Goal: Navigation & Orientation: Find specific page/section

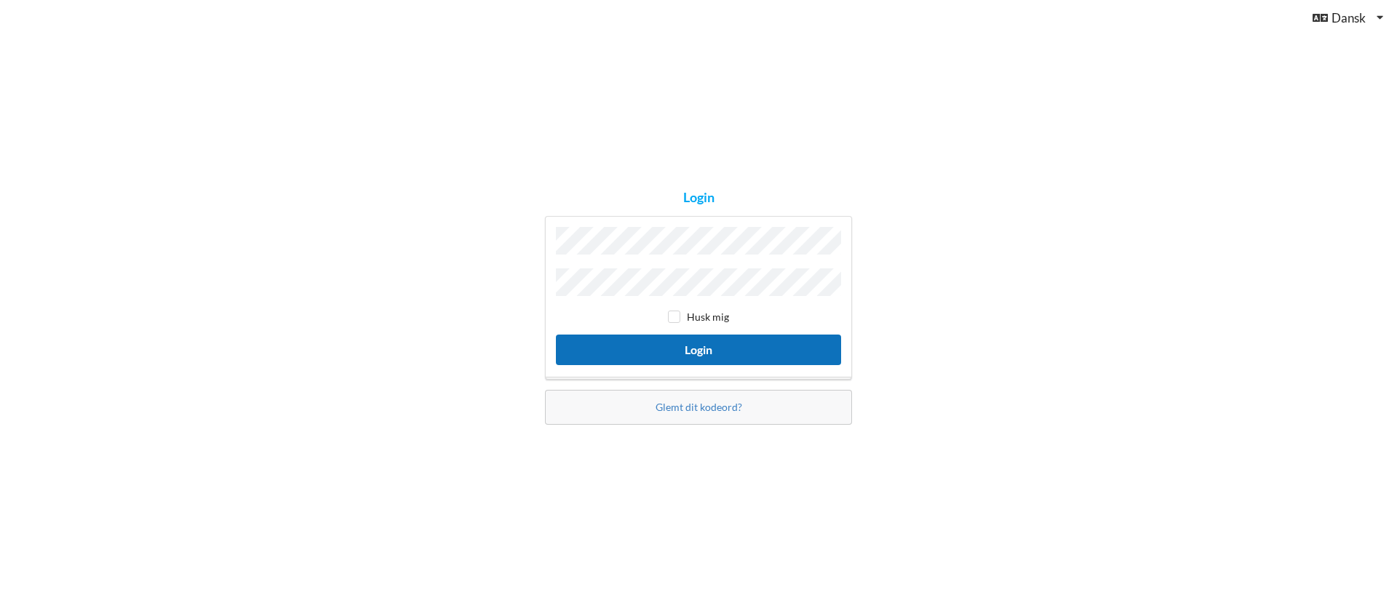
click at [705, 342] on button "Login" at bounding box center [698, 350] width 285 height 30
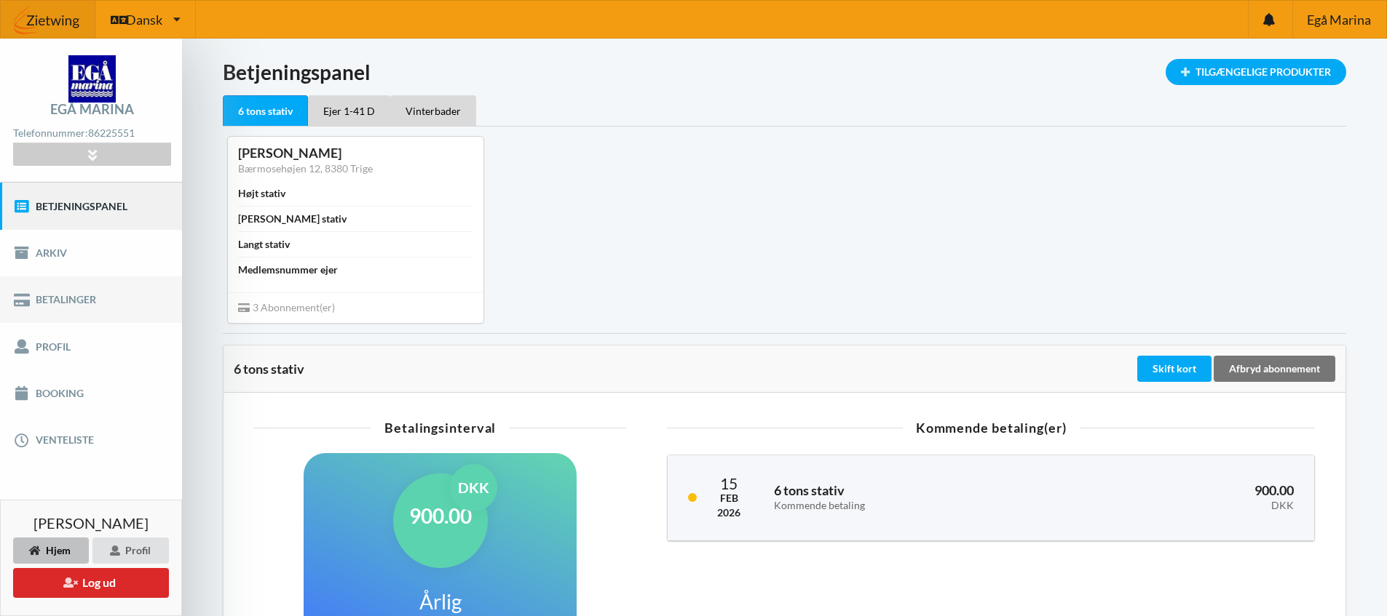
click at [68, 306] on link "Betalinger" at bounding box center [91, 300] width 182 height 47
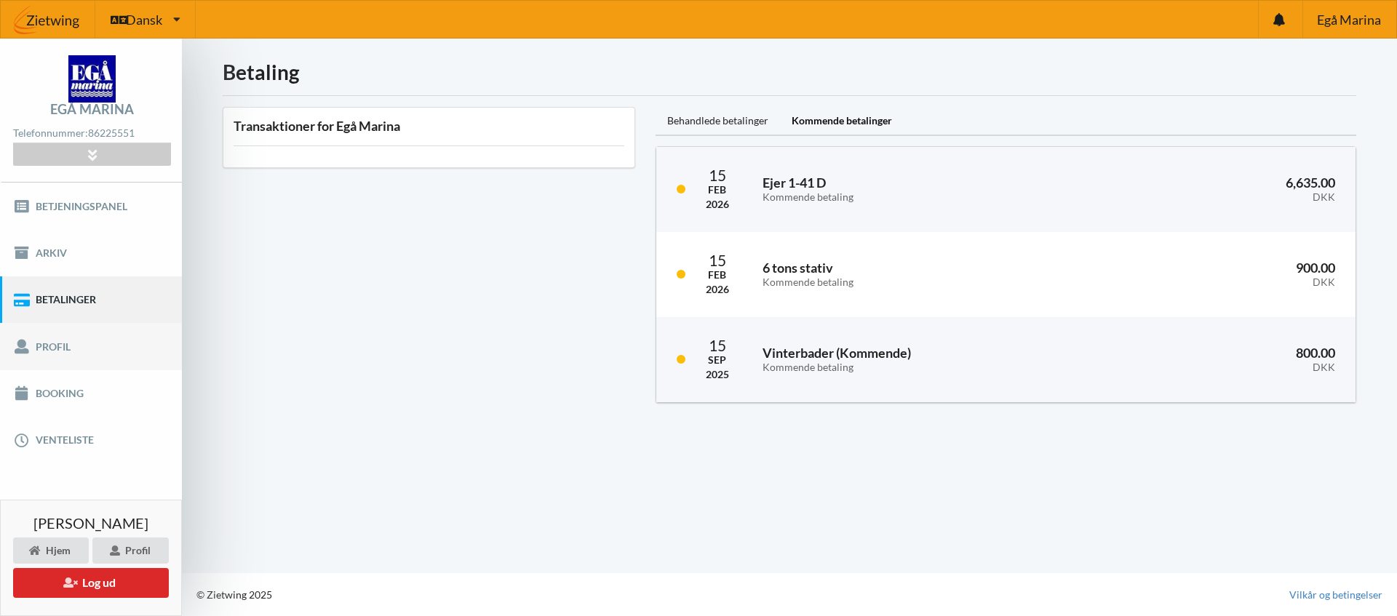
click at [54, 349] on link "Profil" at bounding box center [91, 346] width 182 height 47
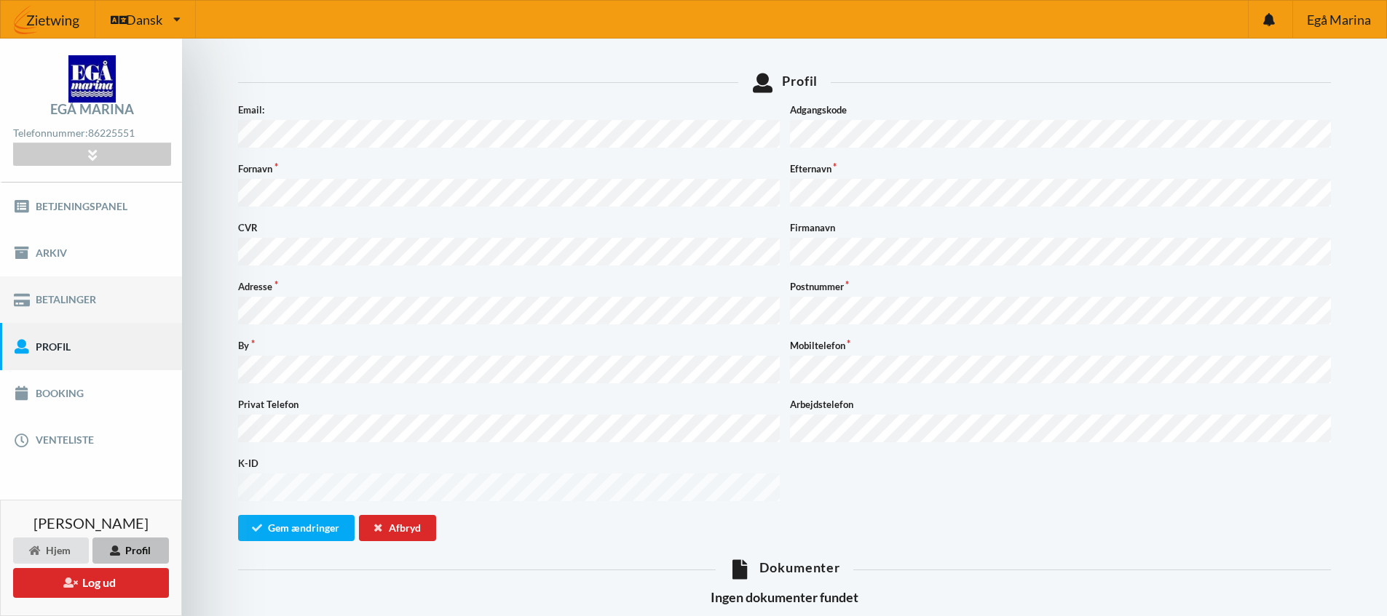
click at [73, 304] on link "Betalinger" at bounding box center [91, 300] width 182 height 47
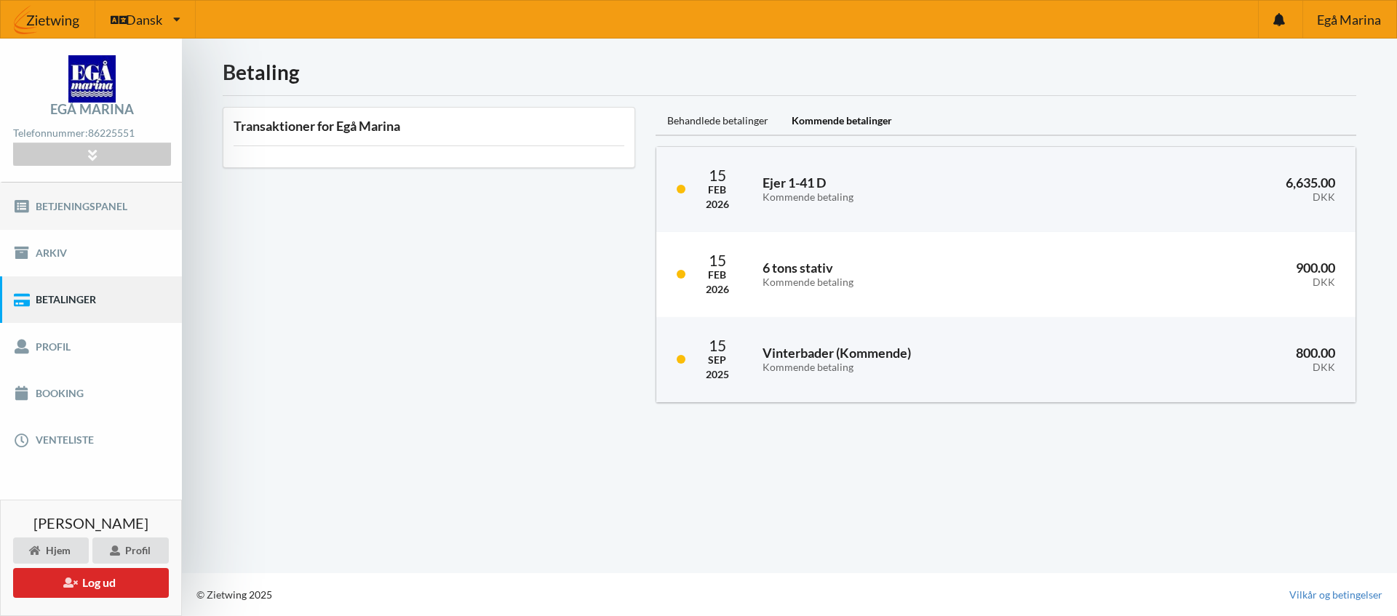
click at [78, 211] on link "Betjeningspanel" at bounding box center [91, 206] width 182 height 47
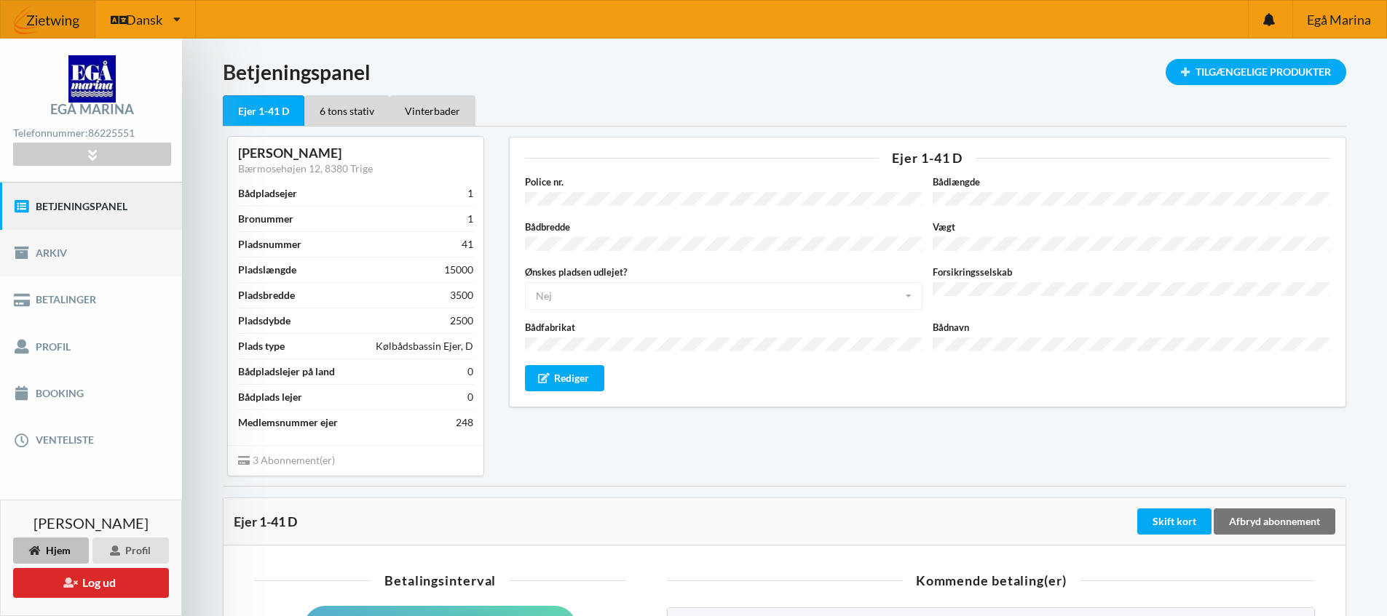
click at [70, 261] on link "Arkiv" at bounding box center [91, 253] width 182 height 47
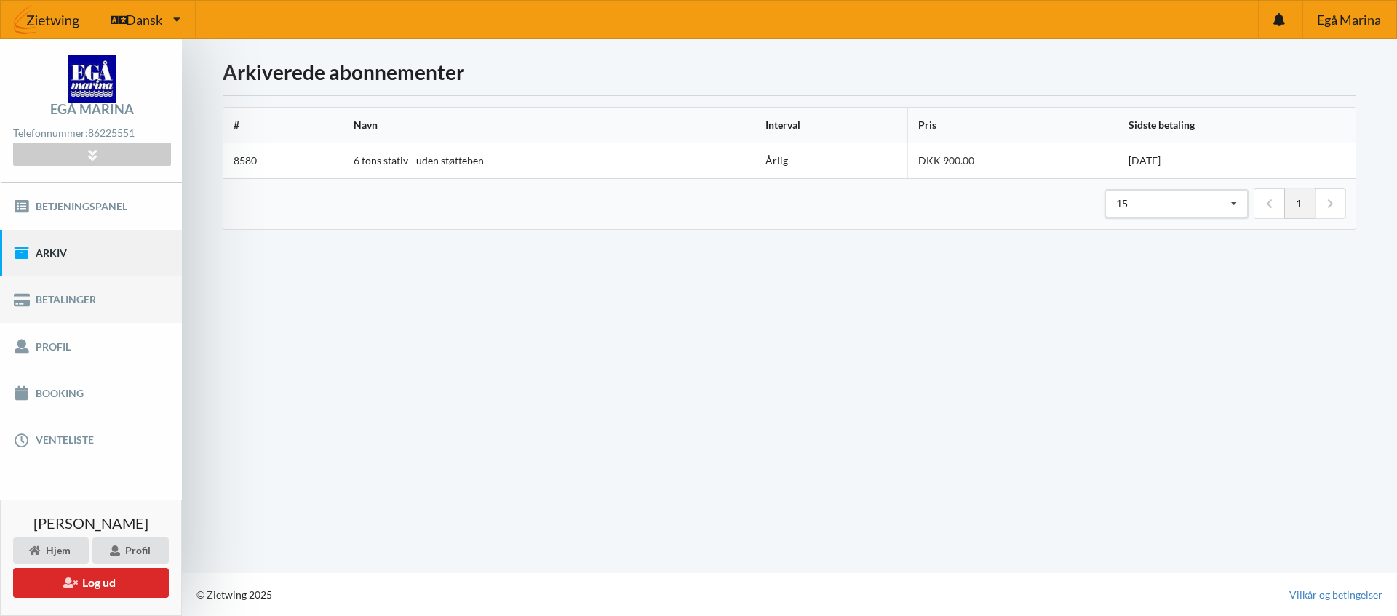
click at [62, 308] on link "Betalinger" at bounding box center [91, 300] width 182 height 47
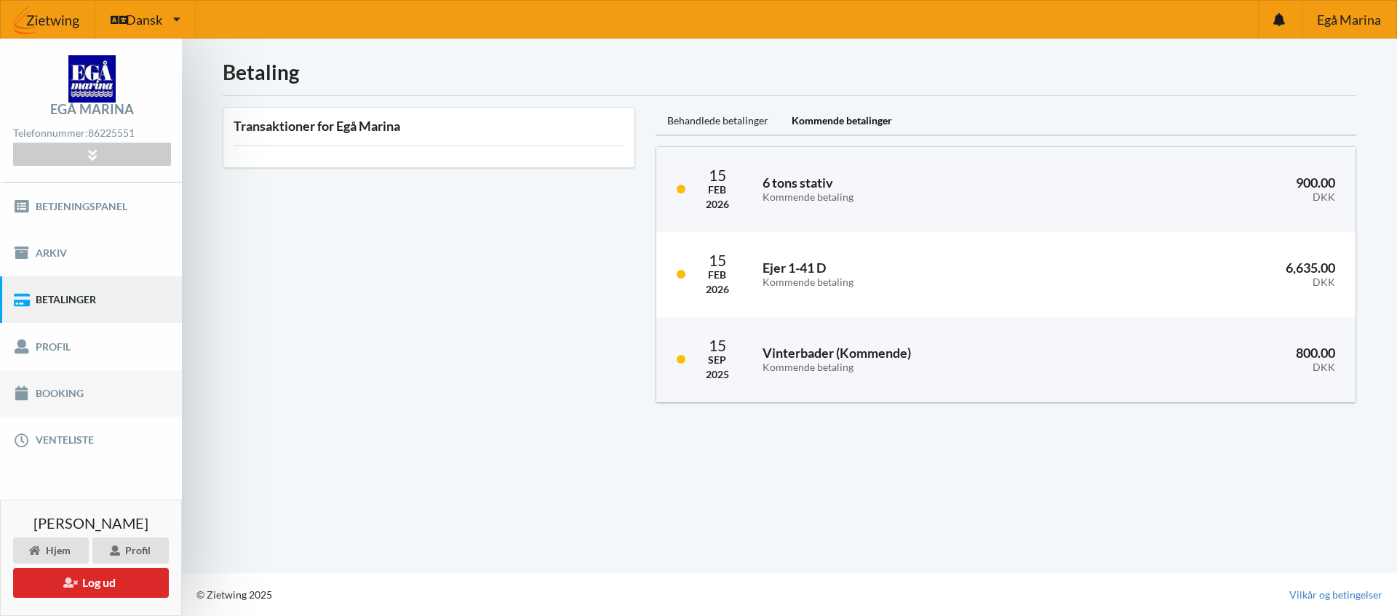
click at [61, 394] on link "Booking" at bounding box center [91, 393] width 182 height 47
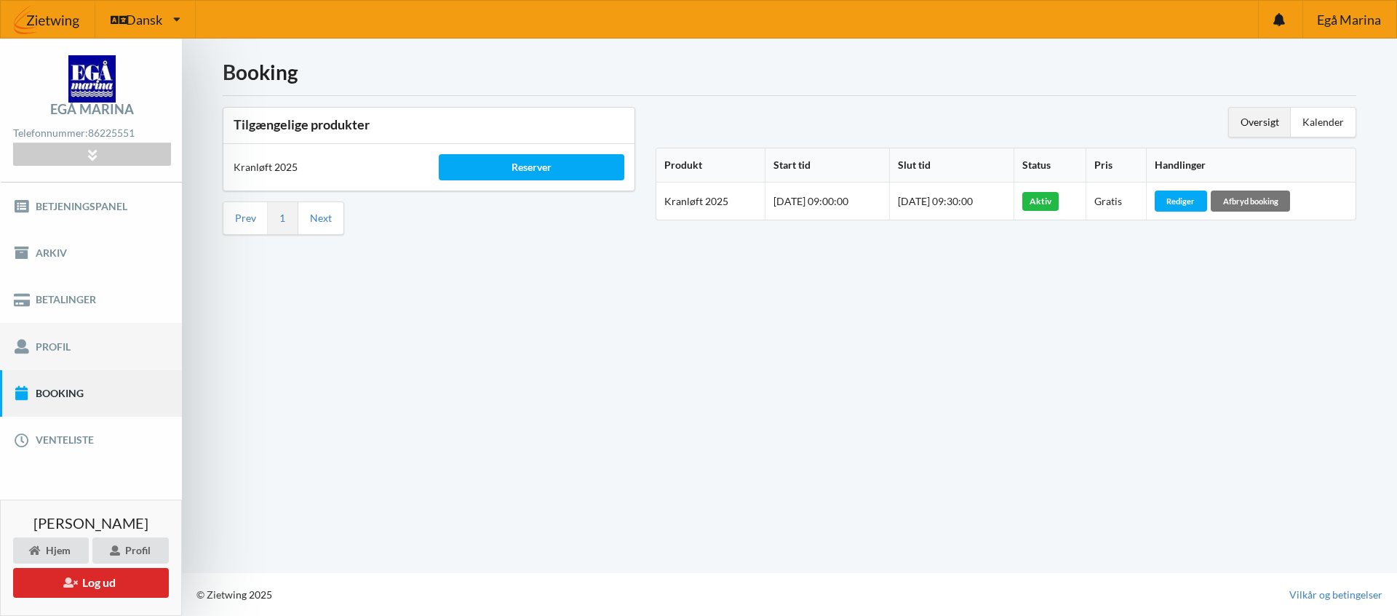
click at [58, 347] on link "Profil" at bounding box center [91, 346] width 182 height 47
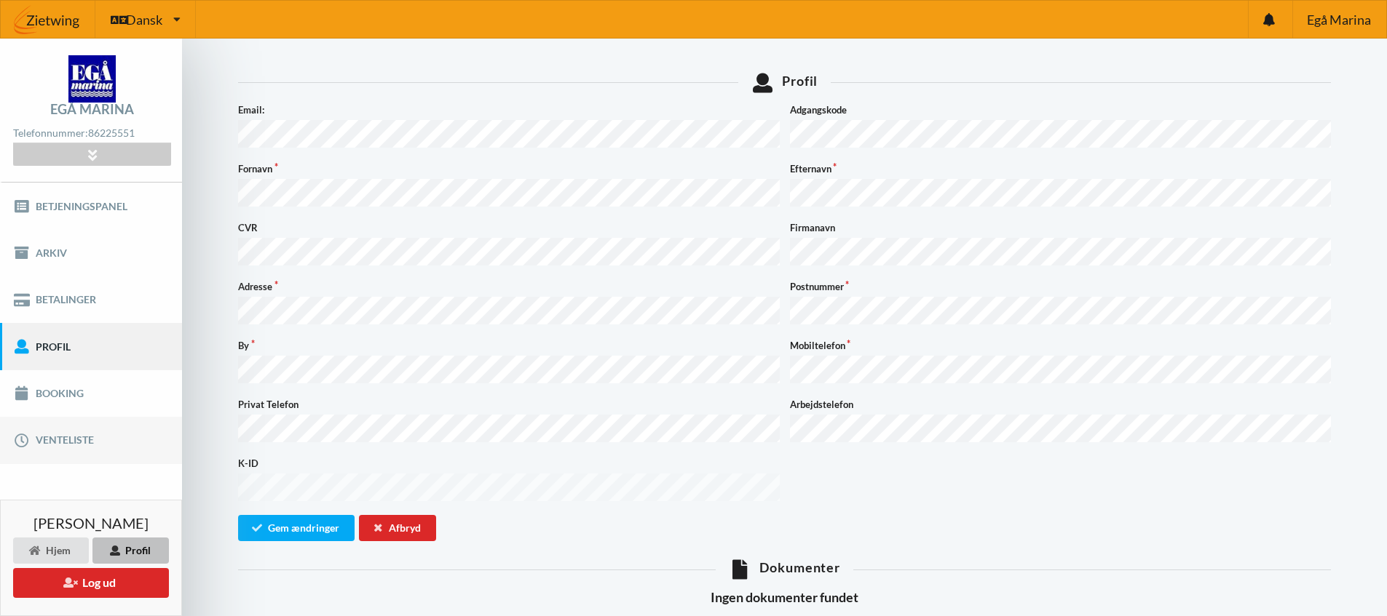
click at [74, 440] on link "Venteliste" at bounding box center [91, 440] width 182 height 47
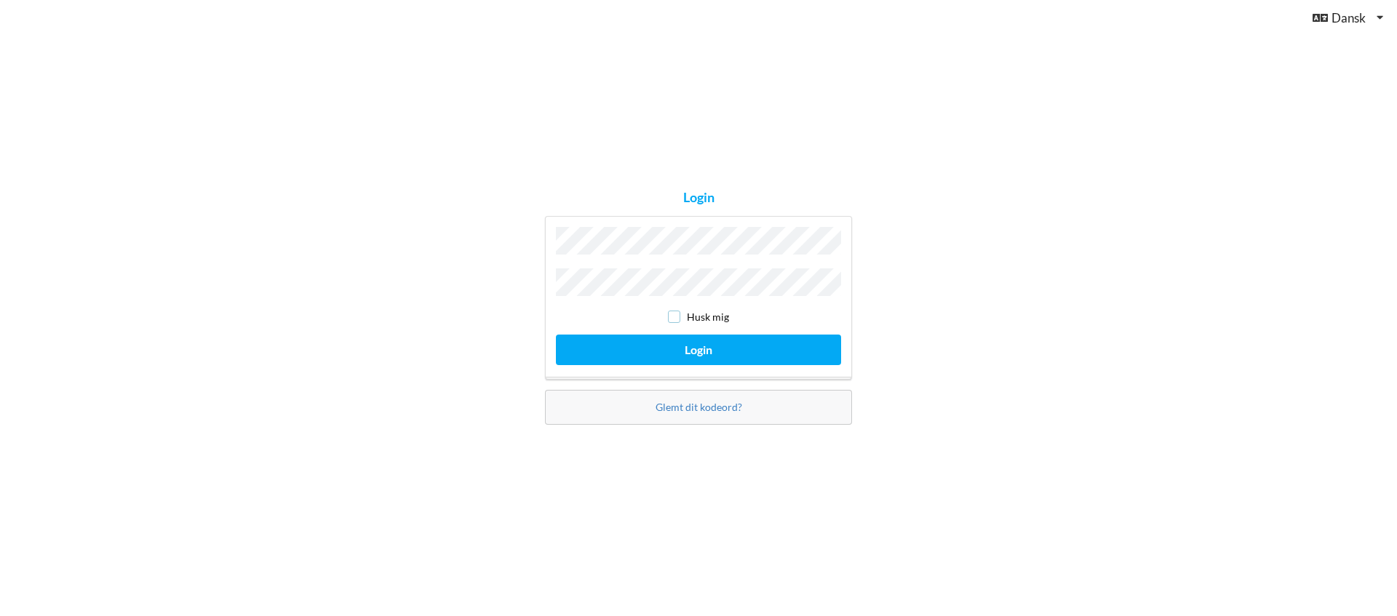
click at [680, 316] on input "checkbox" at bounding box center [674, 317] width 12 height 12
checkbox input "true"
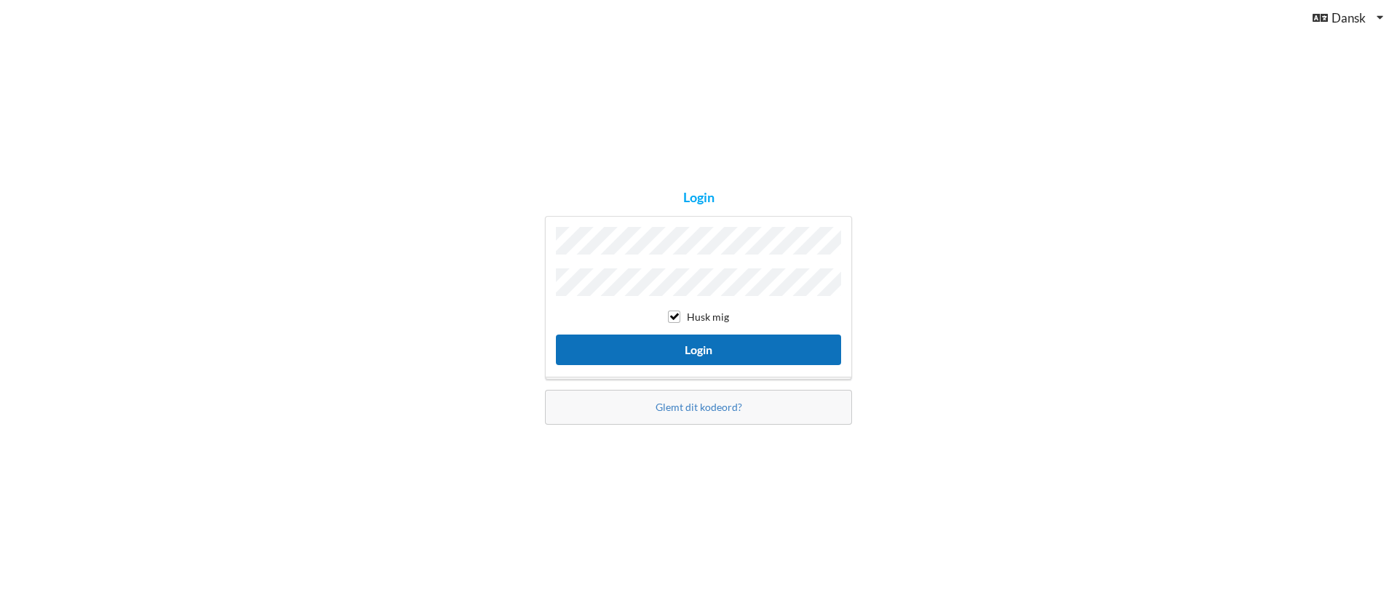
click at [693, 351] on button "Login" at bounding box center [698, 350] width 285 height 30
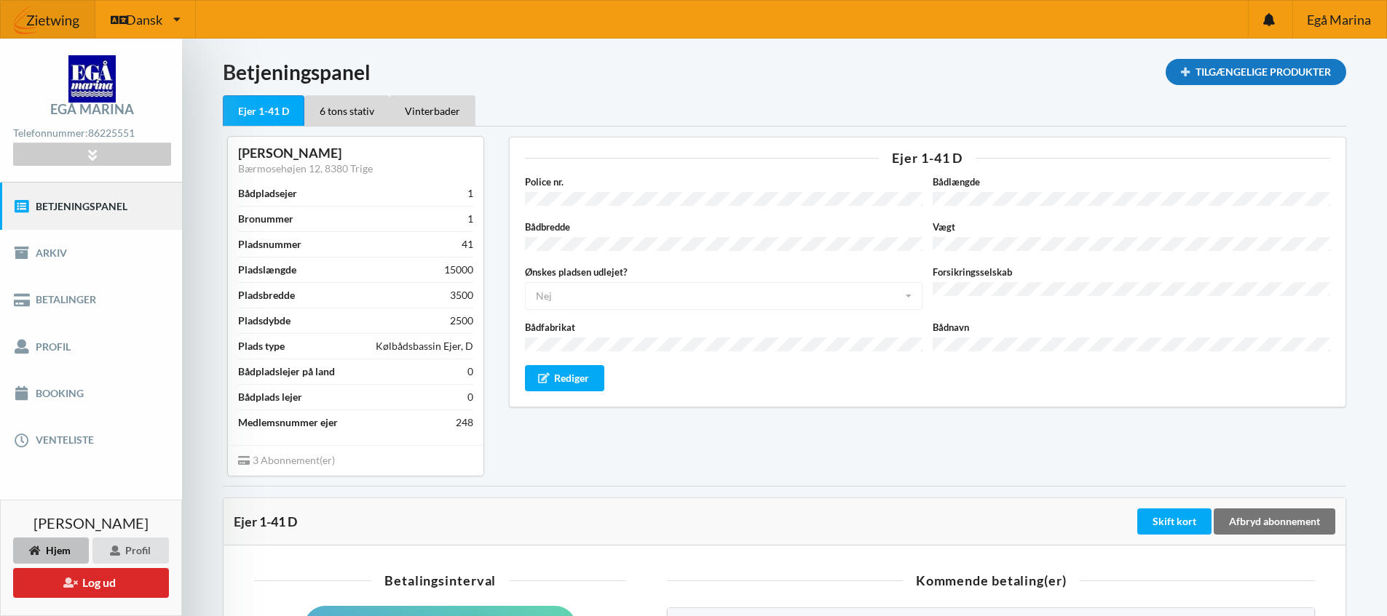
click at [1263, 71] on div "Tilgængelige Produkter" at bounding box center [1255, 72] width 181 height 26
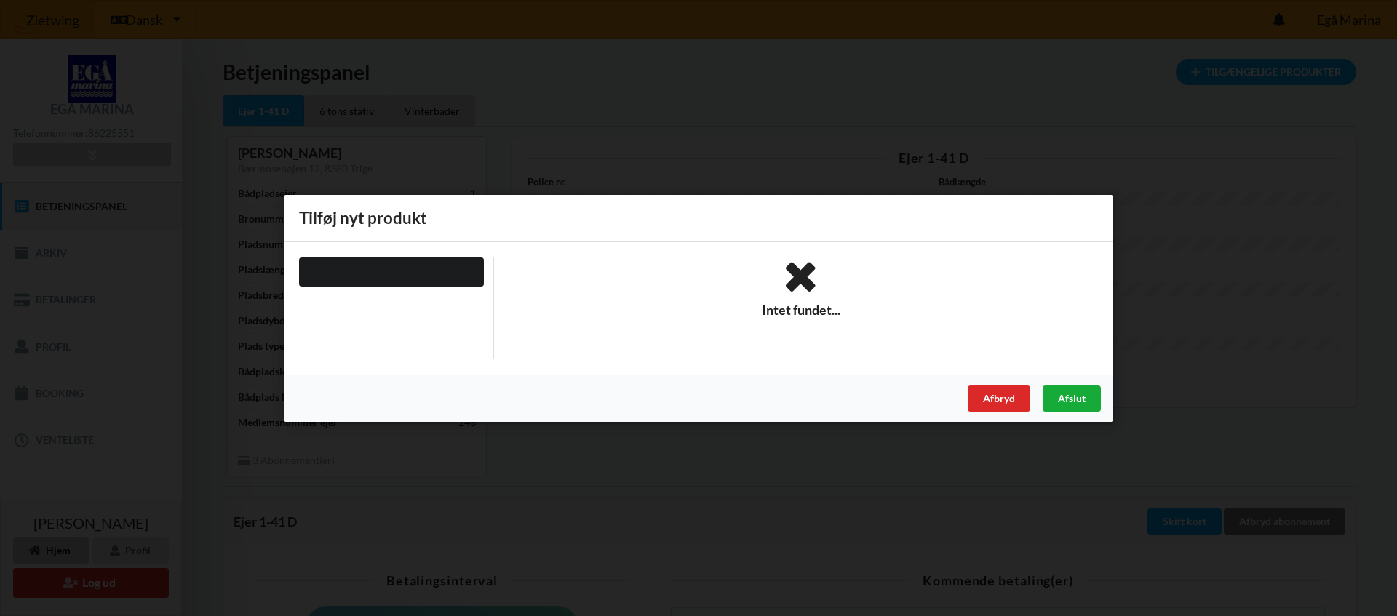
click at [1074, 405] on div "Afslut" at bounding box center [1072, 398] width 58 height 26
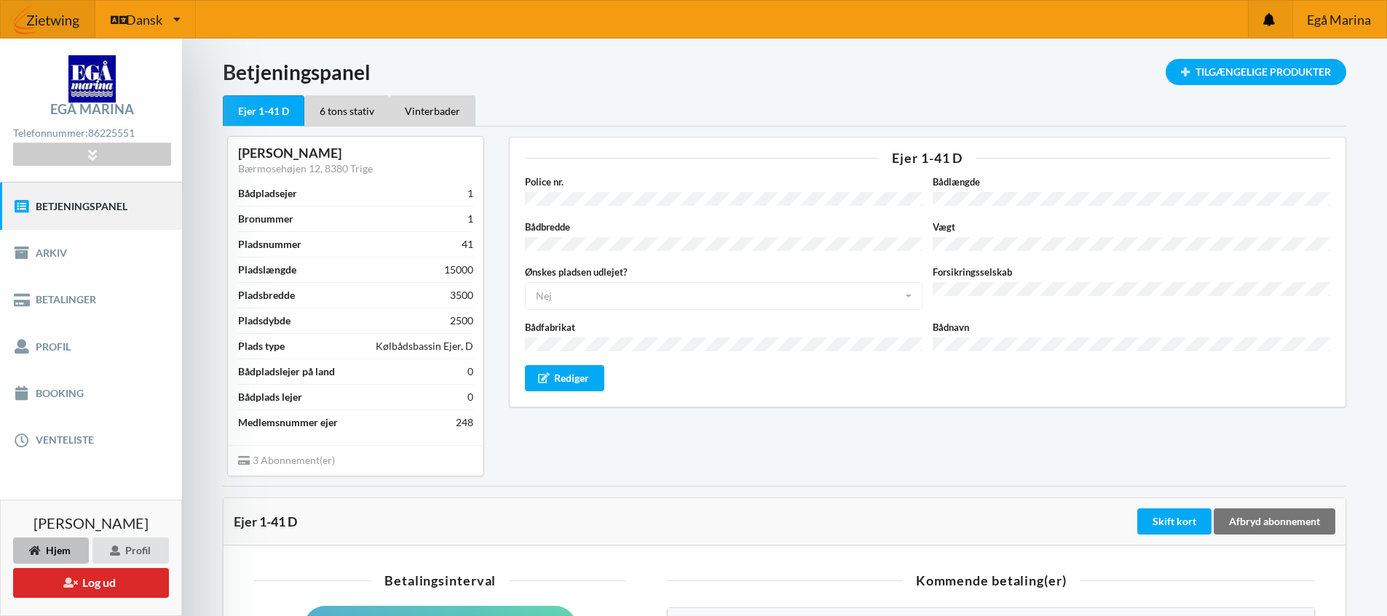
click at [1264, 16] on icon at bounding box center [1269, 19] width 12 height 13
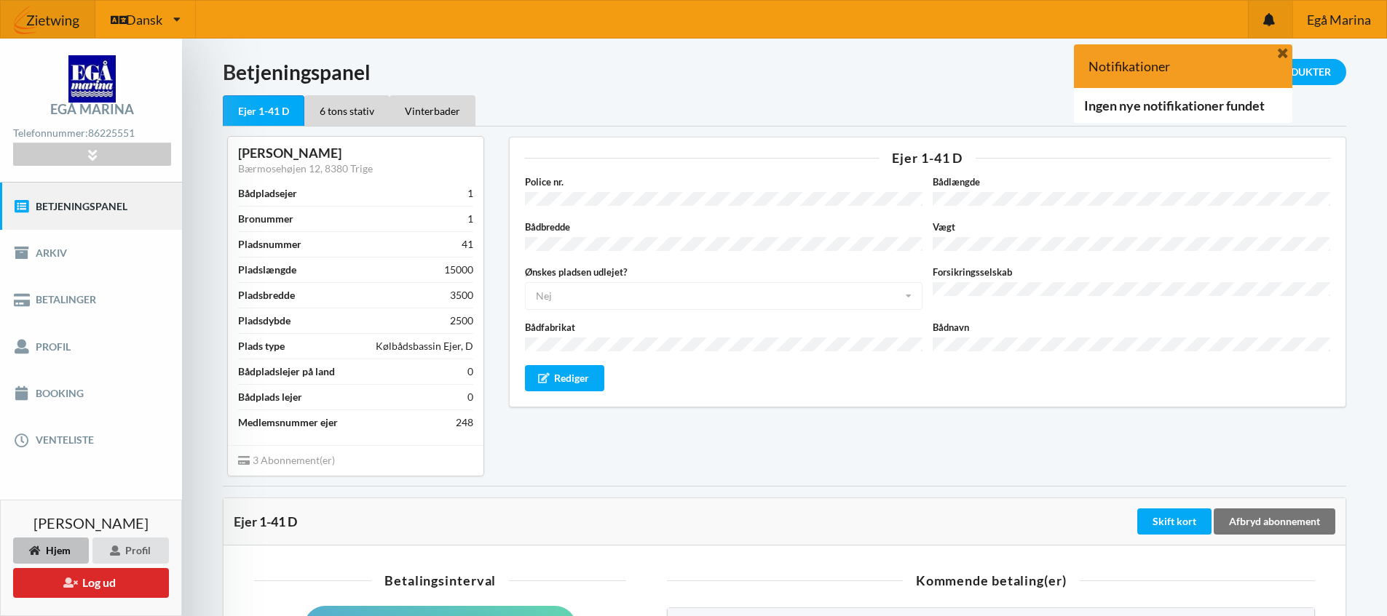
click at [1286, 49] on icon at bounding box center [1282, 52] width 15 height 13
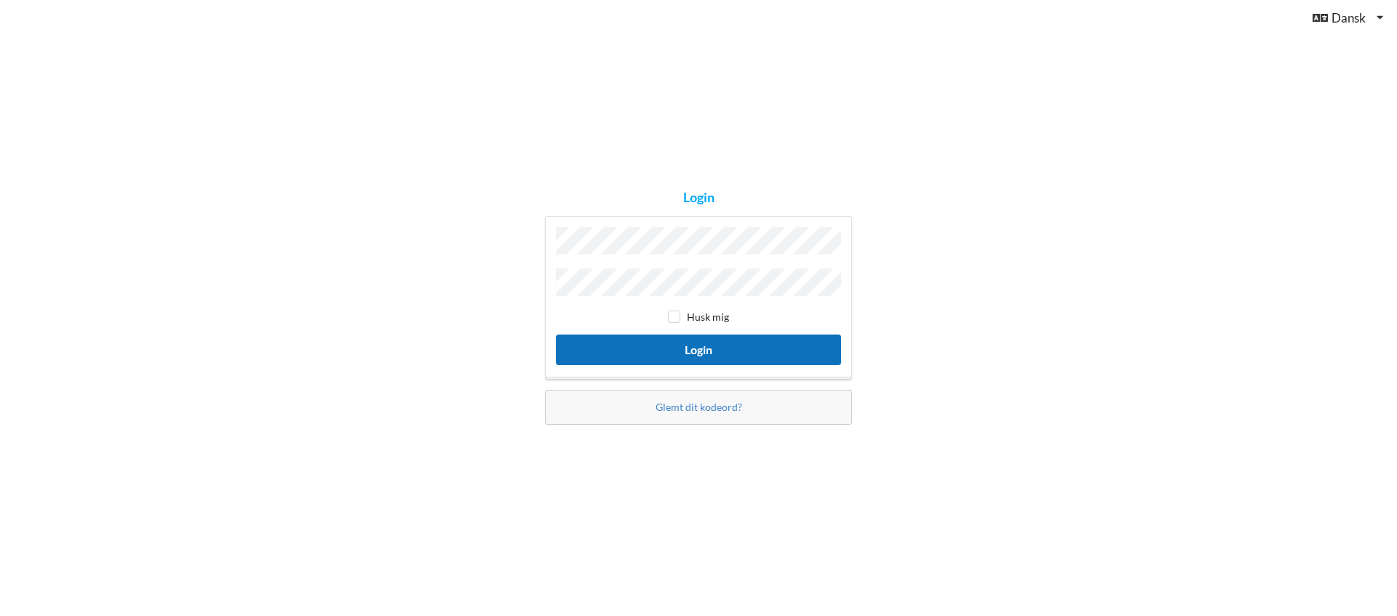
click at [663, 346] on button "Login" at bounding box center [698, 350] width 285 height 30
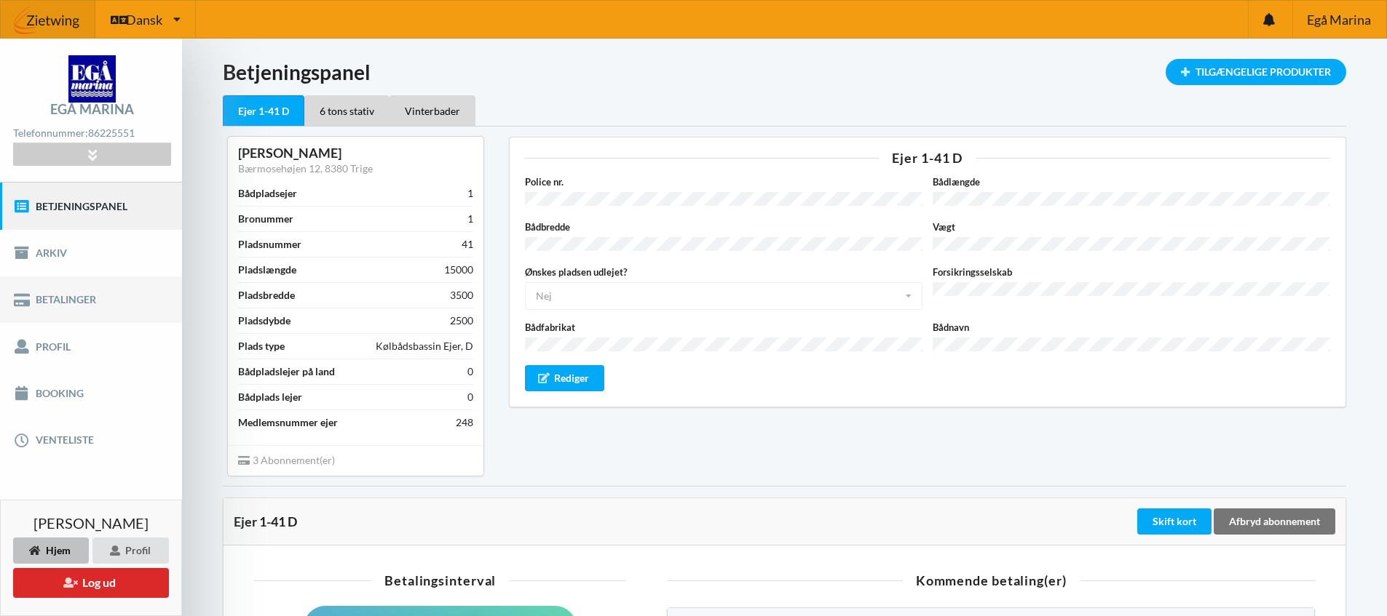
click at [89, 303] on link "Betalinger" at bounding box center [91, 300] width 182 height 47
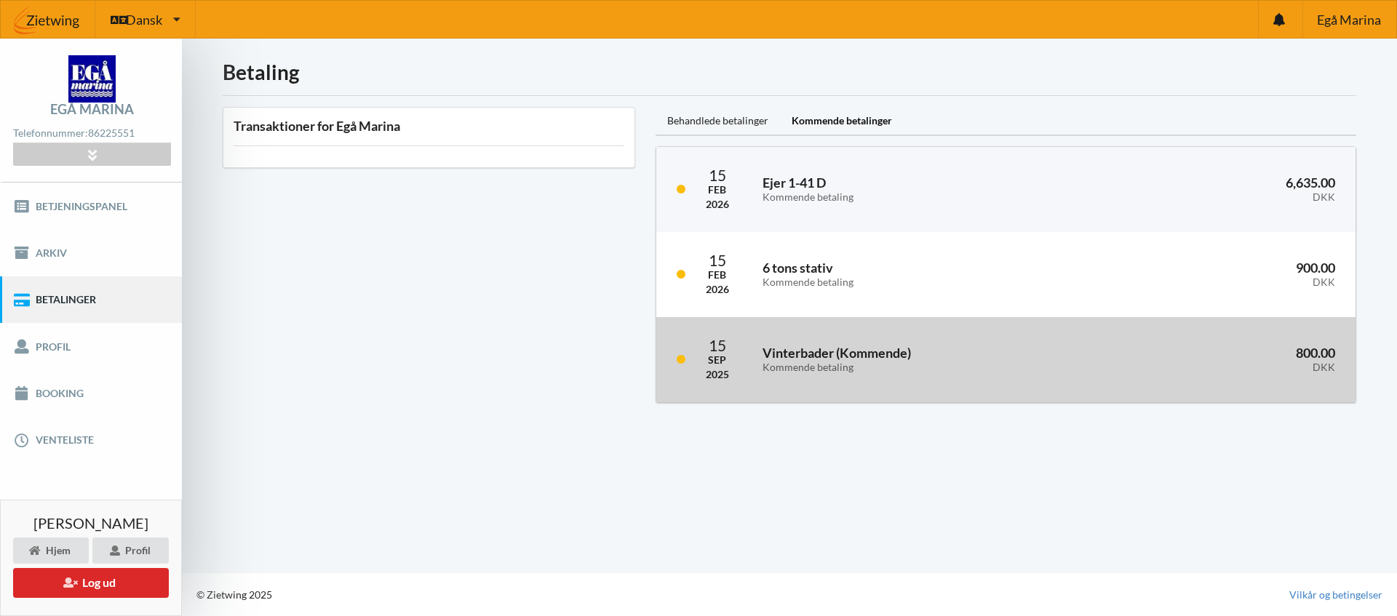
click at [847, 370] on div "Kommende betaling" at bounding box center [928, 368] width 331 height 12
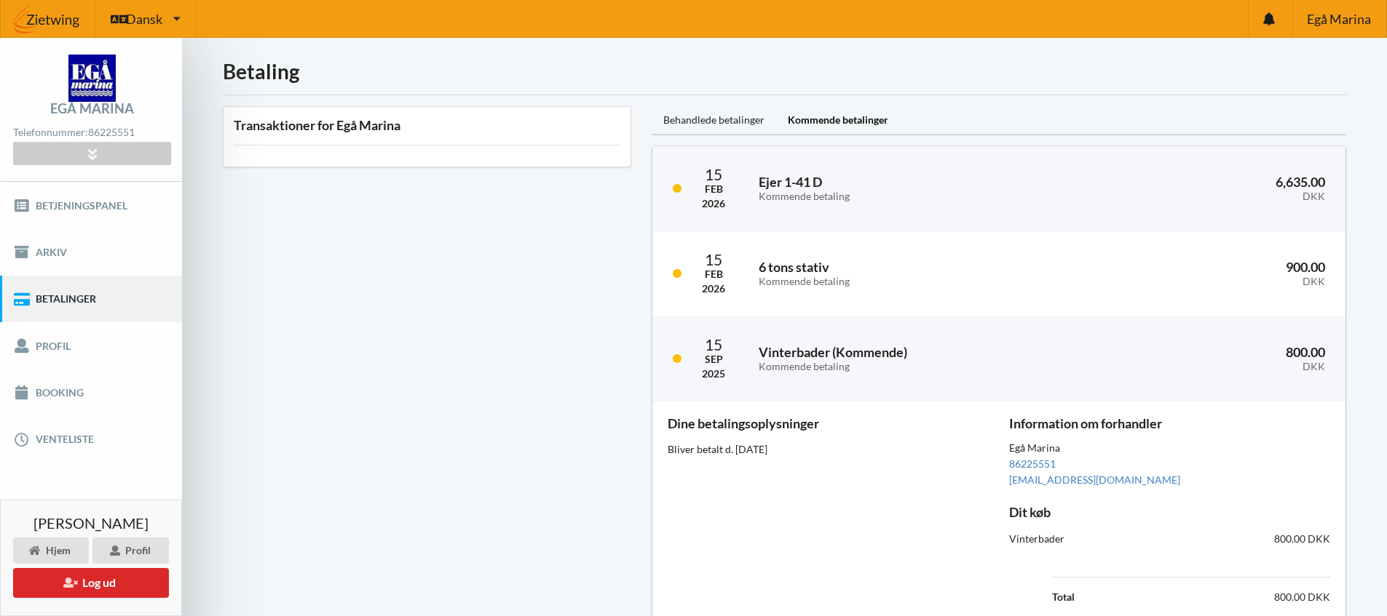
scroll to position [72, 0]
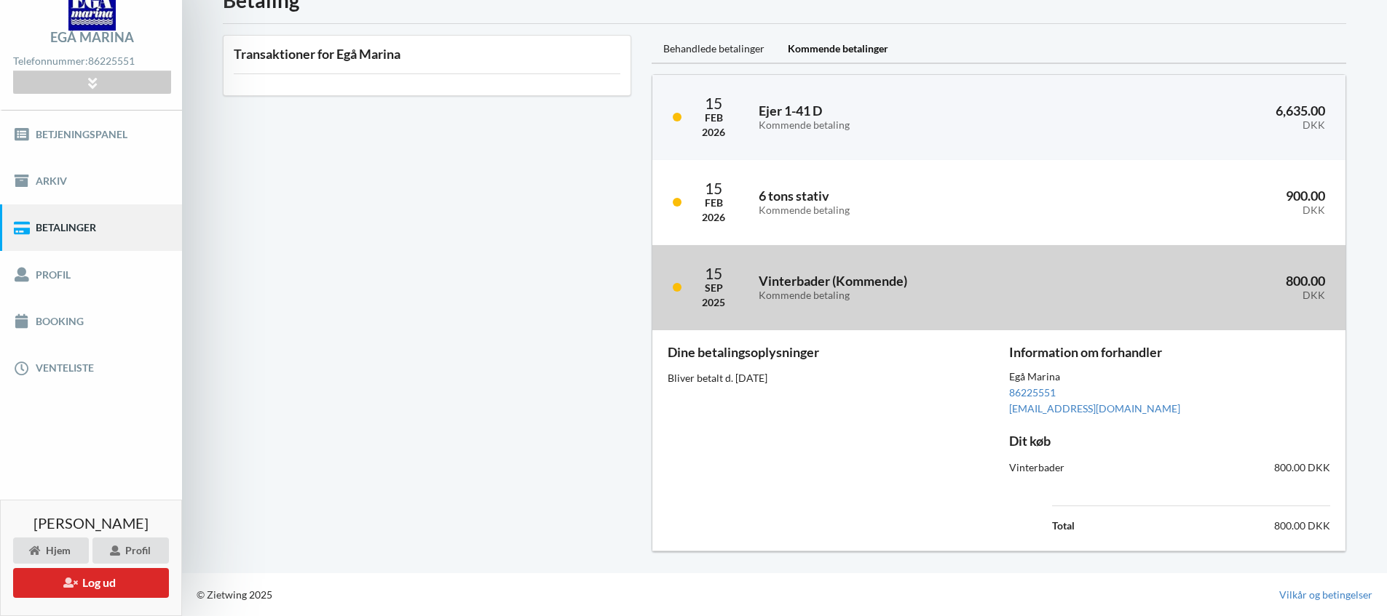
click at [690, 287] on div "[DATE] Vinterbader ( Kommende ) Kommende betaling 800.00 DKK" at bounding box center [998, 287] width 693 height 85
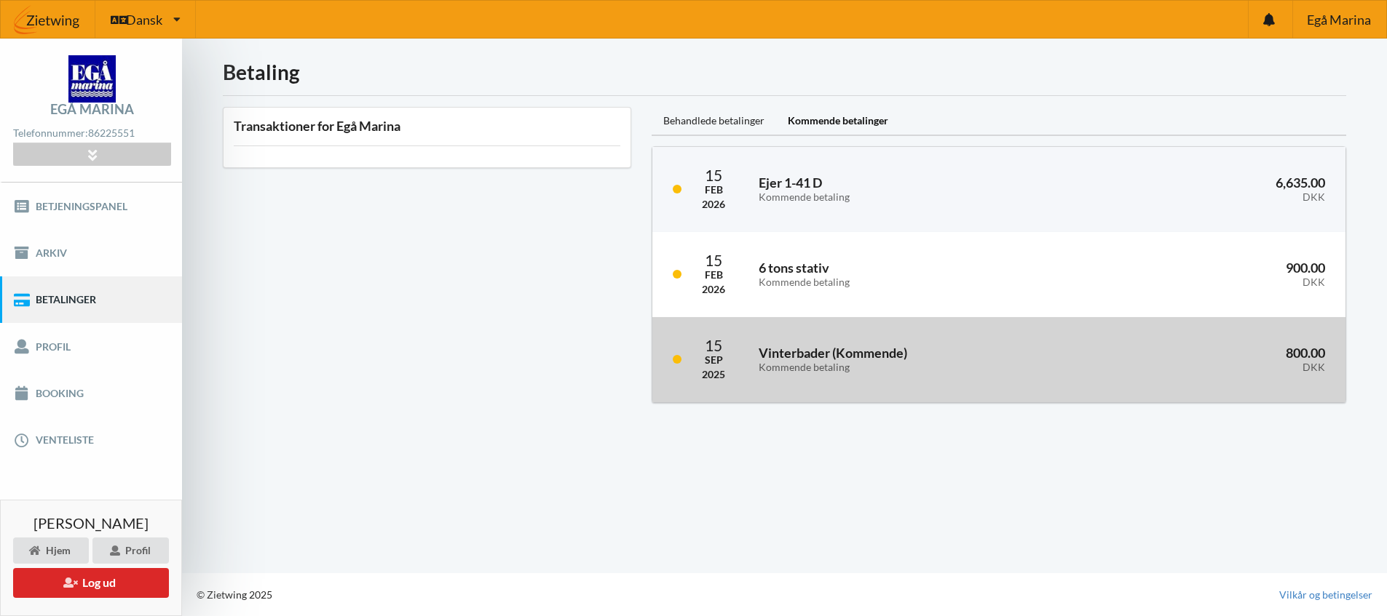
scroll to position [0, 0]
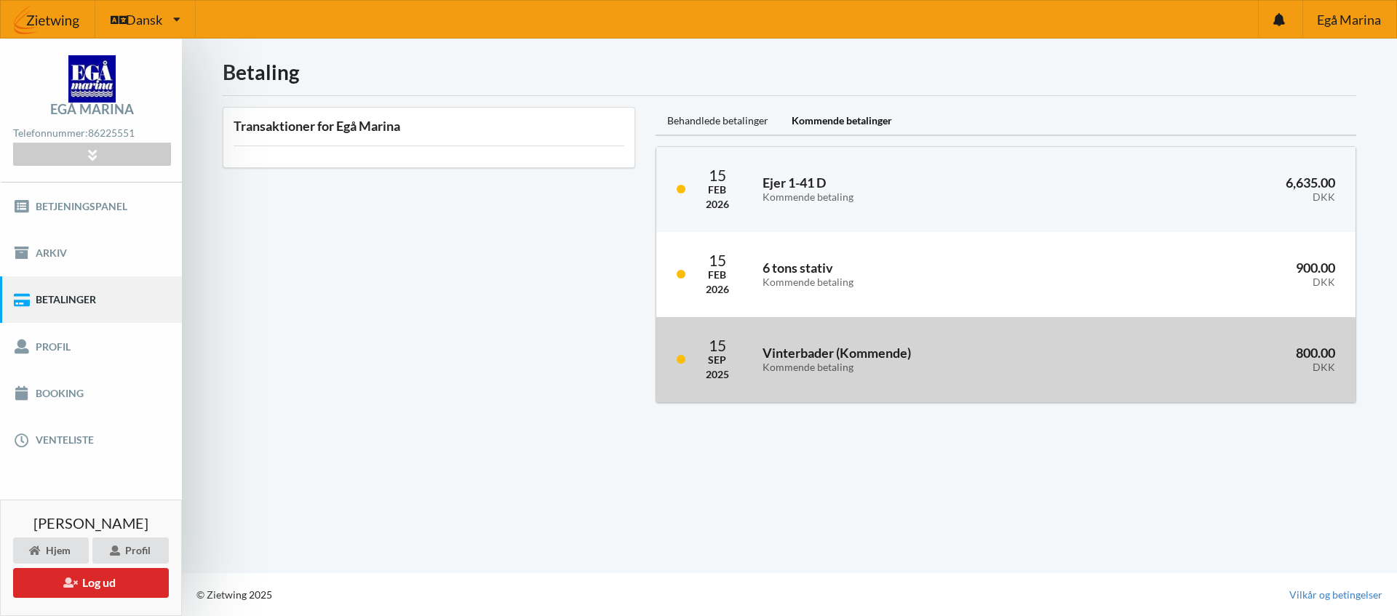
click at [710, 364] on div "Sep" at bounding box center [717, 360] width 23 height 15
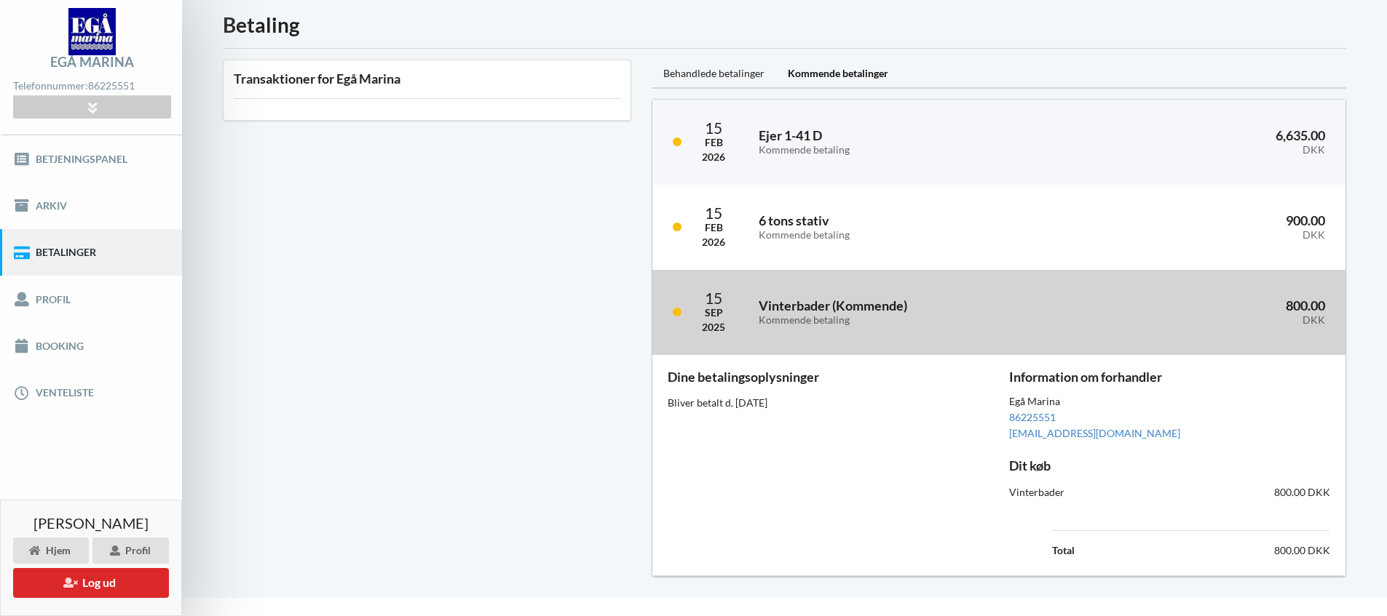
scroll to position [72, 0]
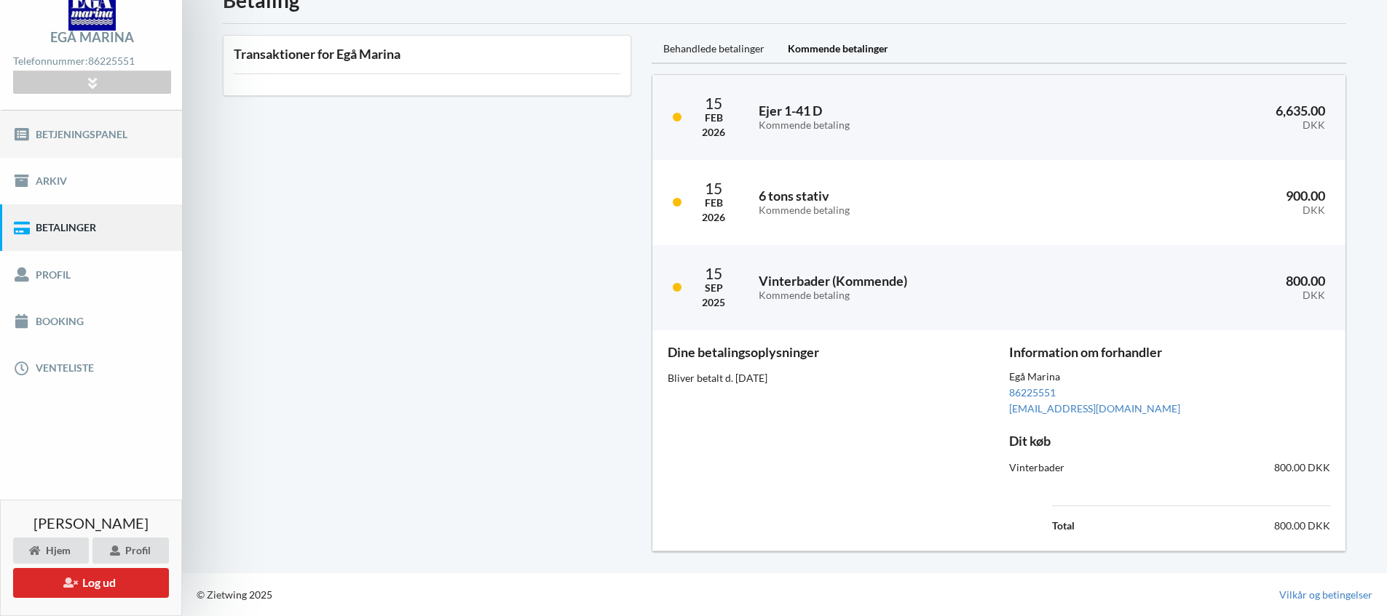
click at [63, 138] on link "Betjeningspanel" at bounding box center [91, 134] width 182 height 47
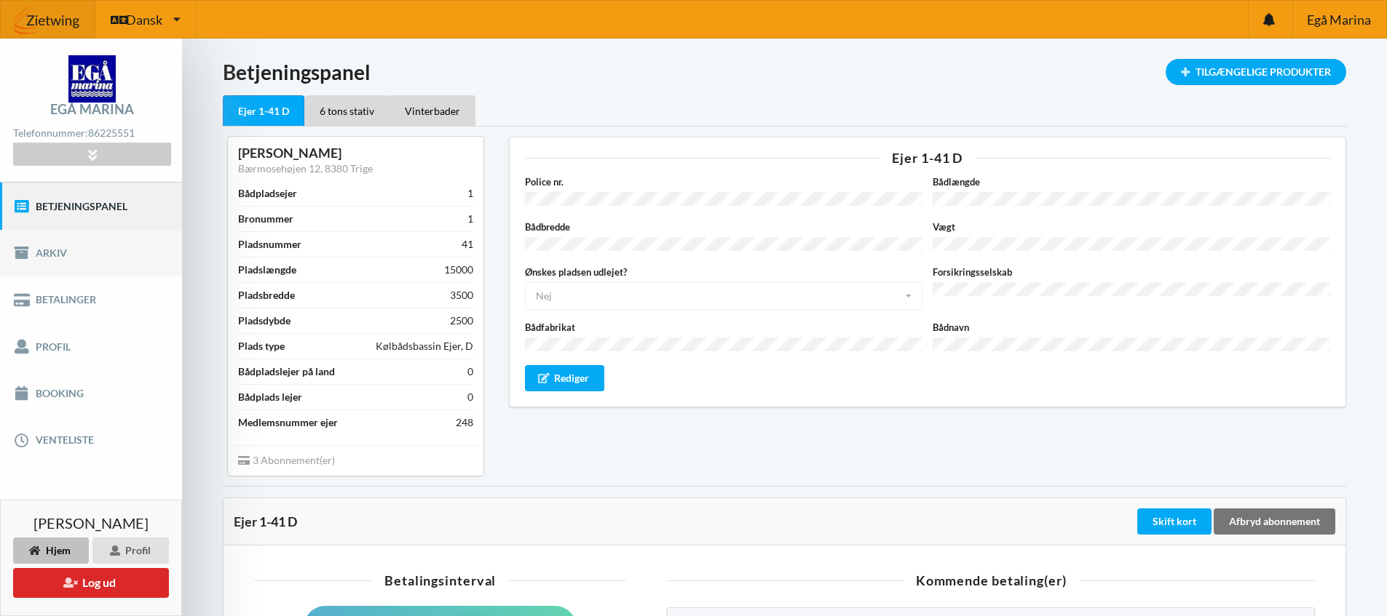
click at [49, 252] on link "Arkiv" at bounding box center [91, 253] width 182 height 47
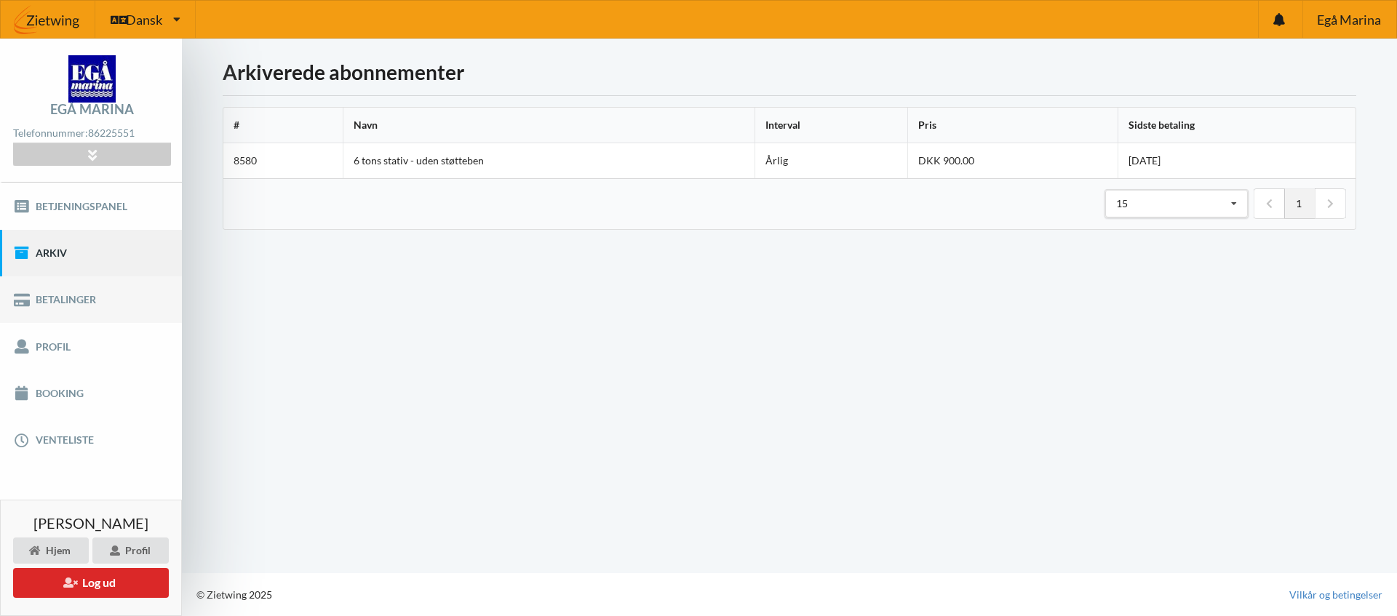
click at [48, 297] on link "Betalinger" at bounding box center [91, 300] width 182 height 47
